Goal: Obtain resource: Download file/media

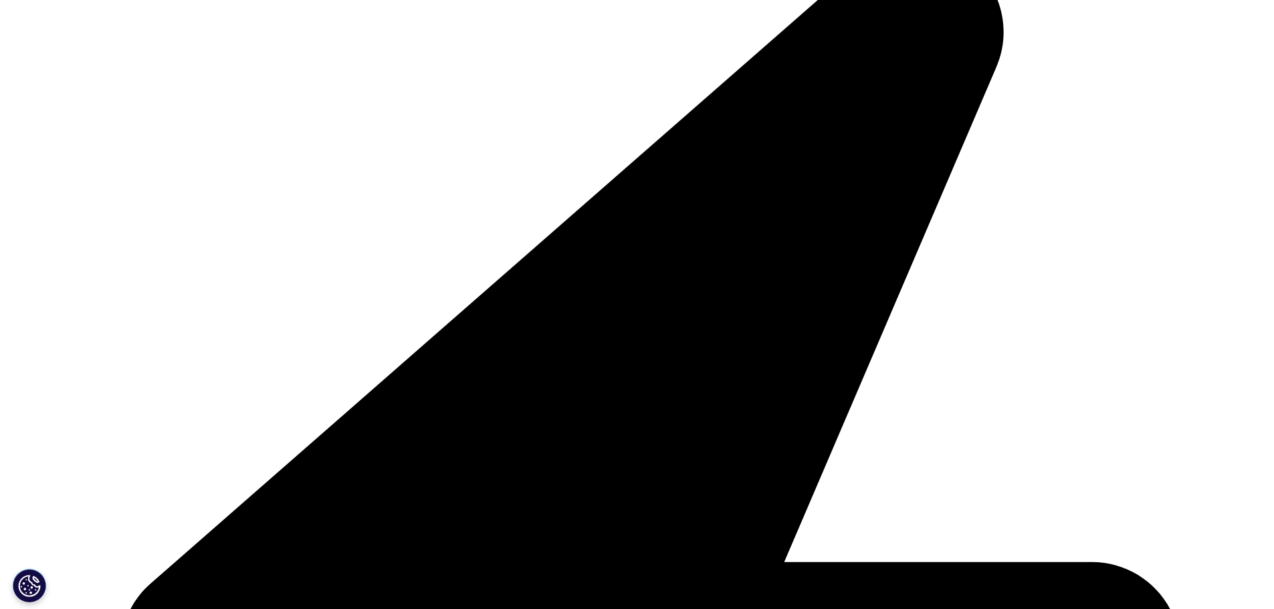
scroll to position [401, 0]
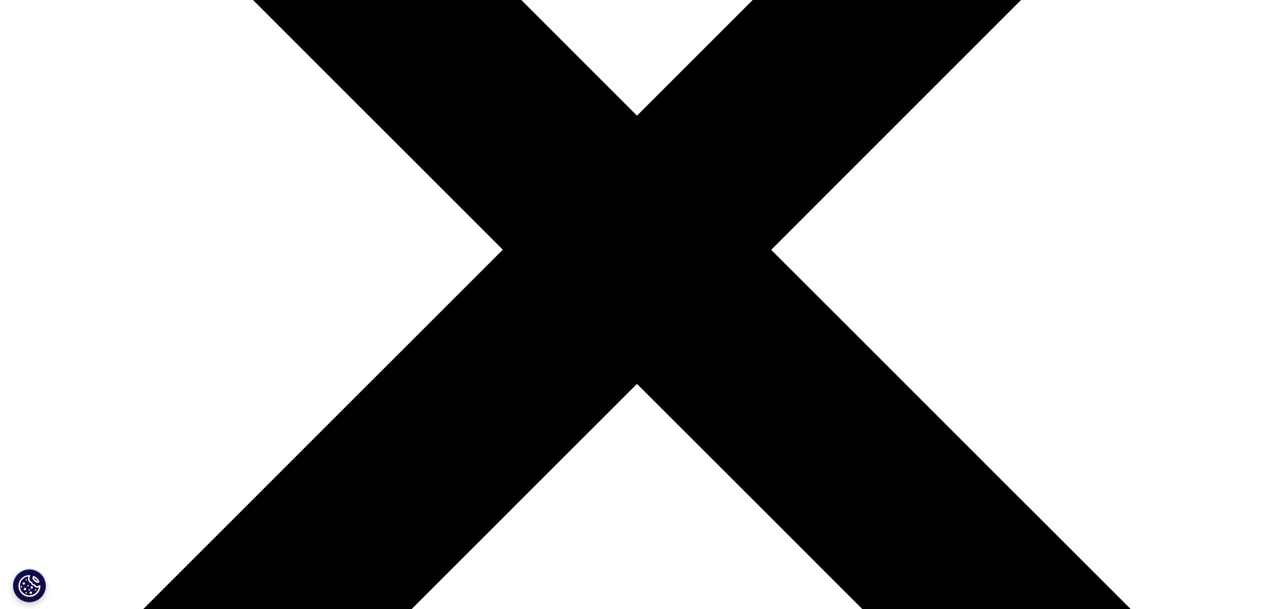
scroll to position [739, 789]
type input "Junfeng"
type input "Huang"
type input "junfeng.huang2@nih.gov"
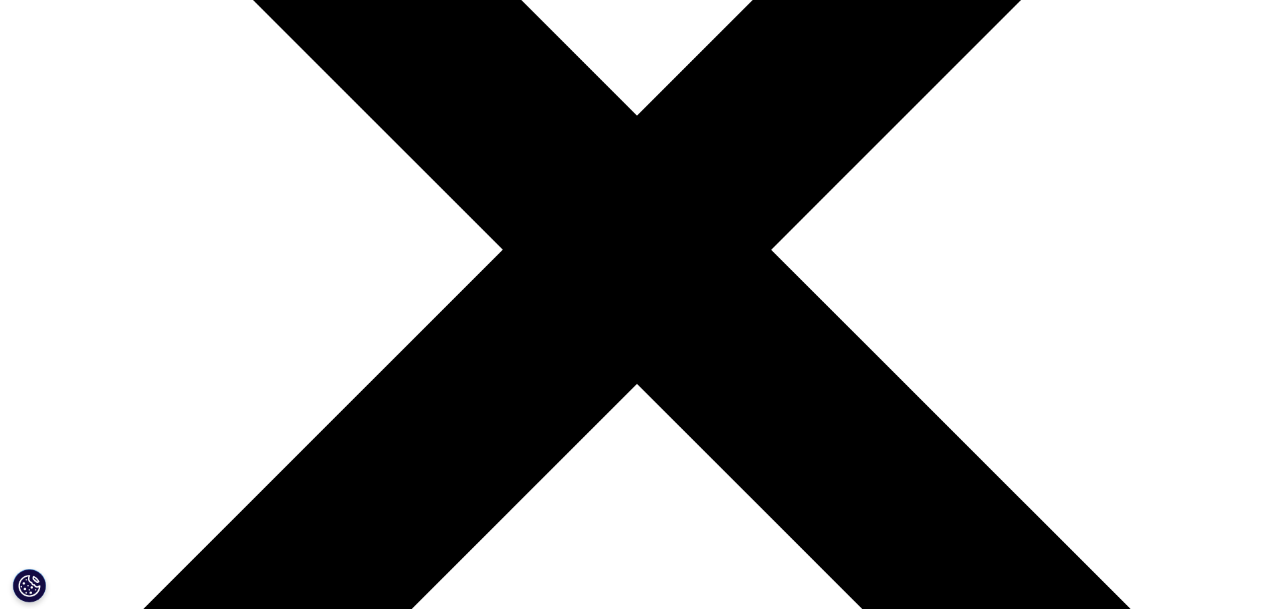
type input "NCATS/NIH"
select select "[GEOGRAPHIC_DATA]"
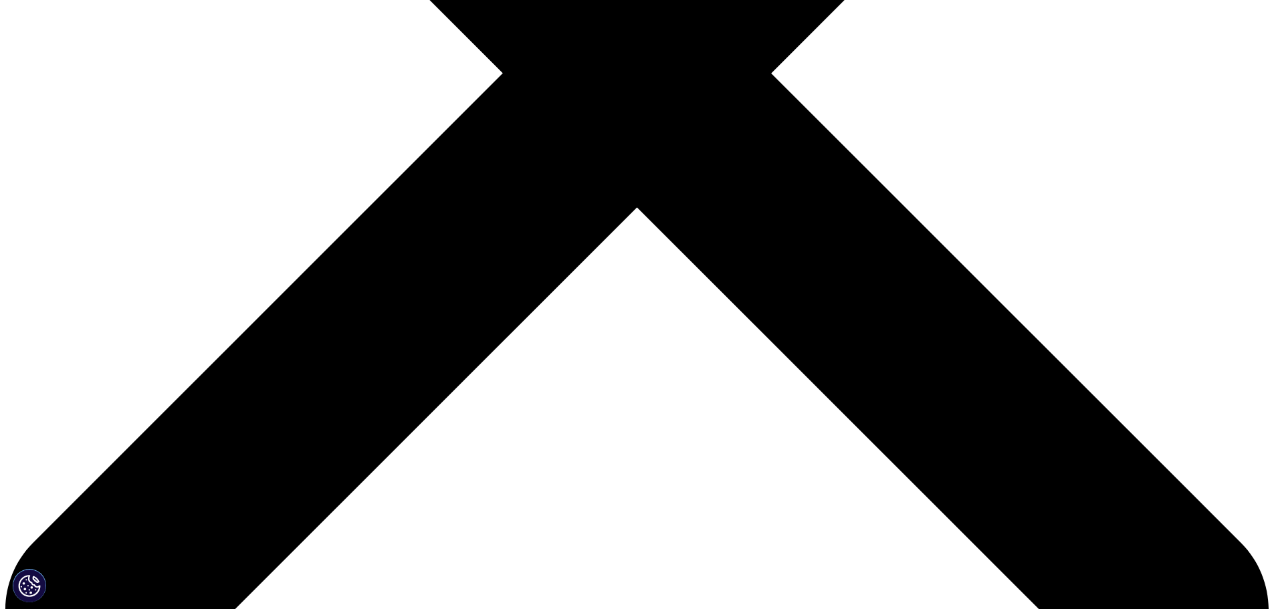
scroll to position [602, 0]
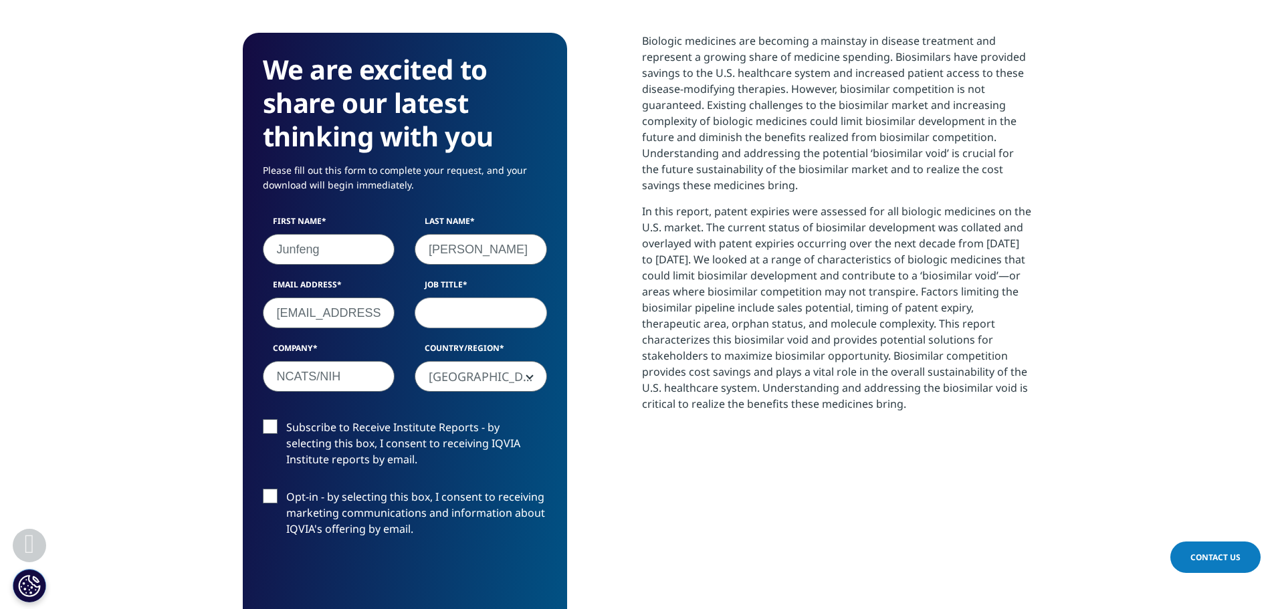
click at [433, 314] on input "Job Title" at bounding box center [481, 313] width 132 height 31
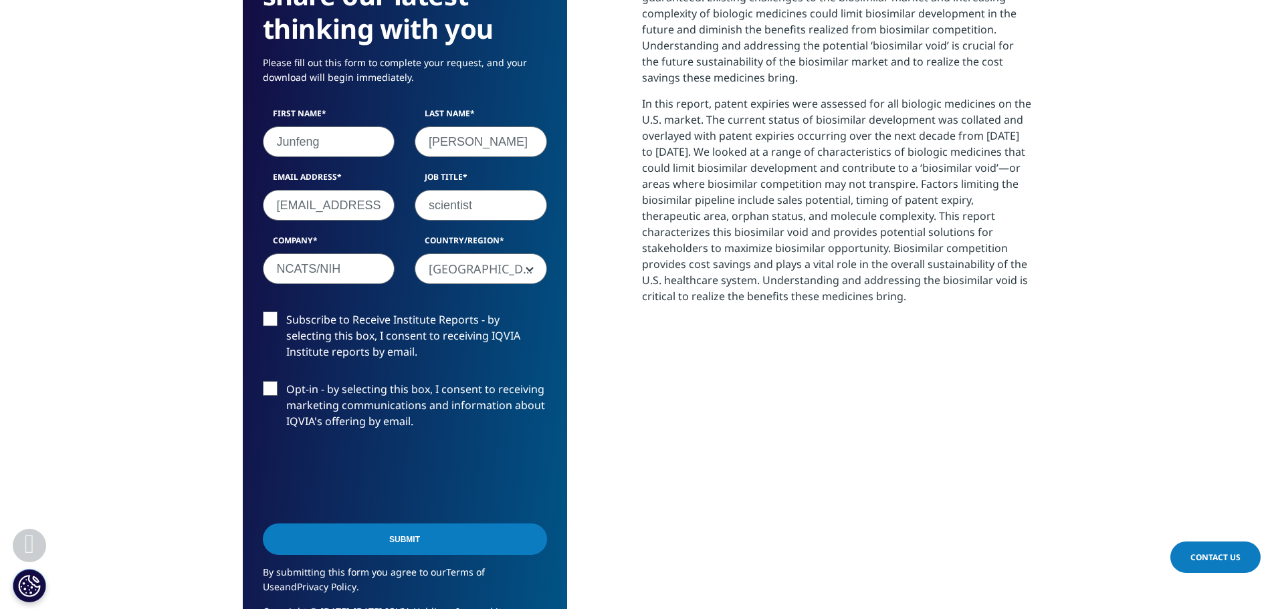
scroll to position [735, 0]
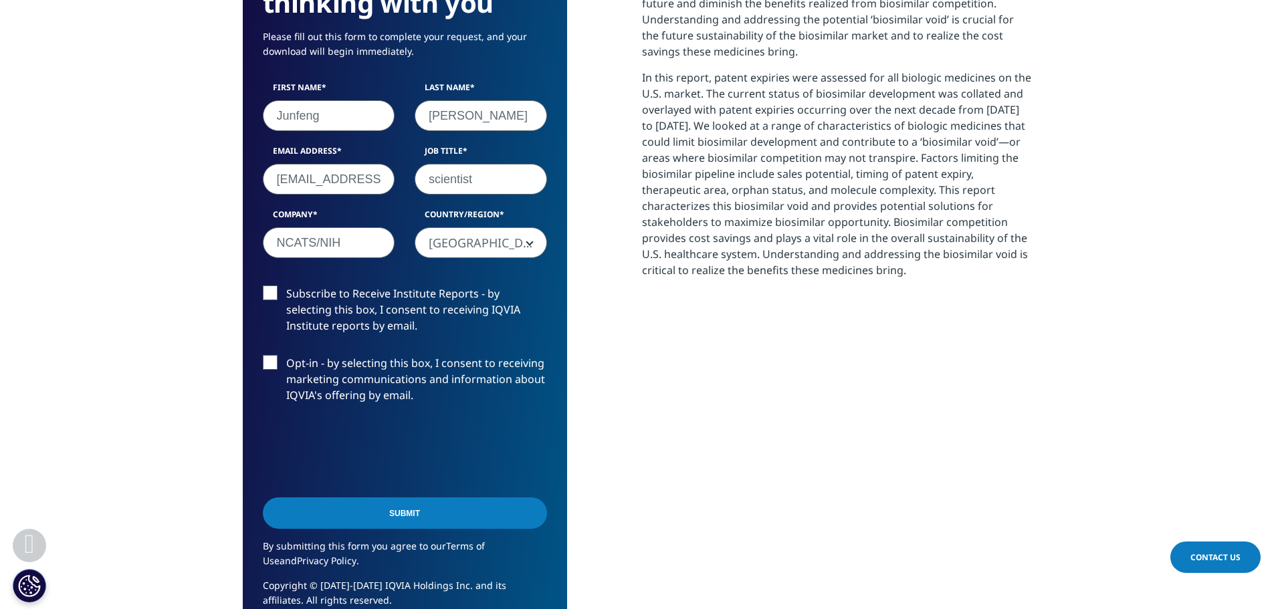
type input "scientist"
click at [275, 284] on form "We are excited to share our latest thinking with you Please fill out this form …" at bounding box center [405, 268] width 284 height 699
click at [272, 298] on label "Subscribe to Receive Institute Reports - by selecting this box, I consent to re…" at bounding box center [405, 313] width 284 height 55
click at [286, 286] on input "Subscribe to Receive Institute Reports - by selecting this box, I consent to re…" at bounding box center [286, 286] width 0 height 0
click at [420, 517] on input "Submit" at bounding box center [405, 512] width 284 height 31
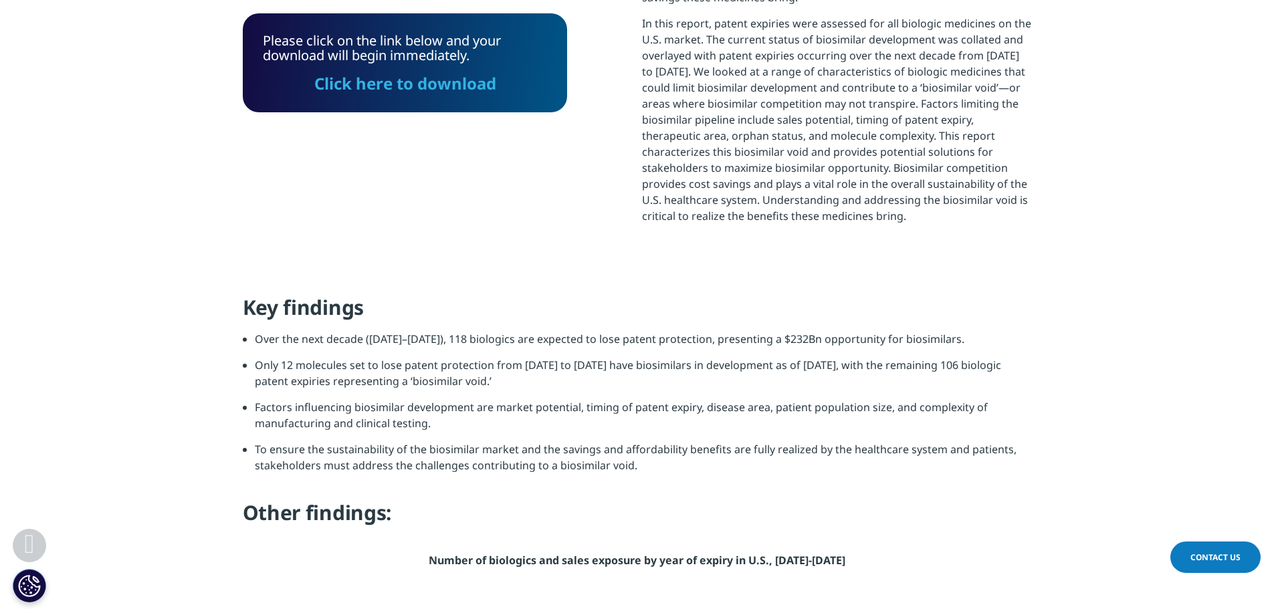
scroll to position [788, 0]
click at [431, 82] on link "Click here to download" at bounding box center [405, 83] width 182 height 22
